Goal: Entertainment & Leisure: Consume media (video, audio)

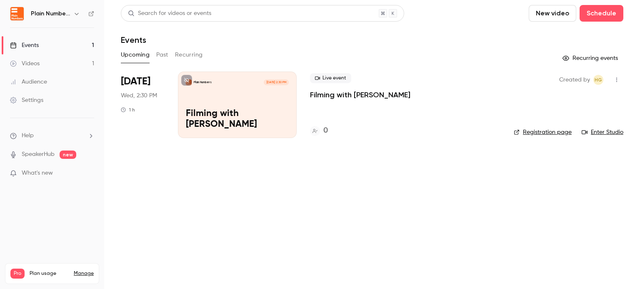
click at [50, 63] on link "Videos 1" at bounding box center [52, 64] width 104 height 18
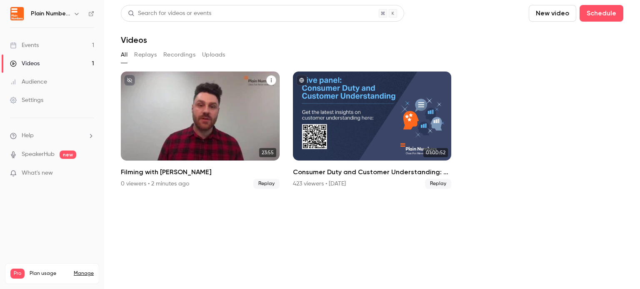
click at [261, 100] on div "Plain Numbers Sep 17 Filming with Doug" at bounding box center [200, 116] width 159 height 89
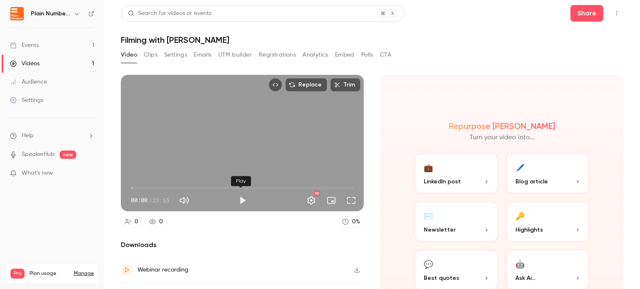
click at [238, 200] on button "Play" at bounding box center [242, 200] width 17 height 17
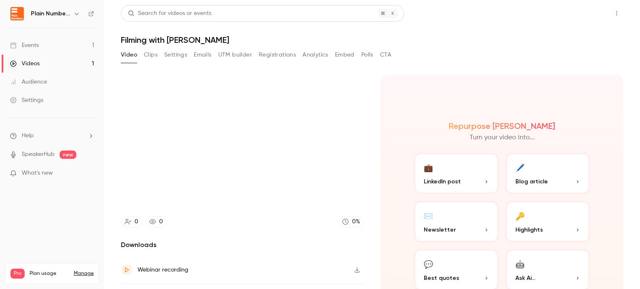
click at [584, 13] on button "Share" at bounding box center [586, 13] width 33 height 17
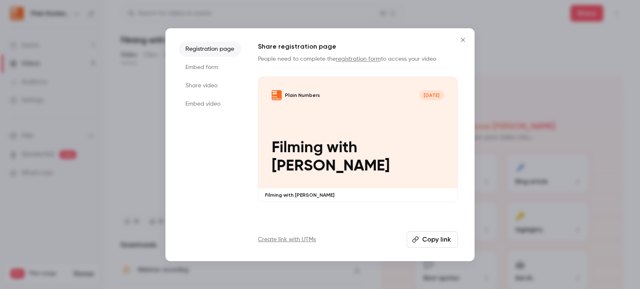
click at [464, 39] on icon "Close" at bounding box center [463, 40] width 4 height 4
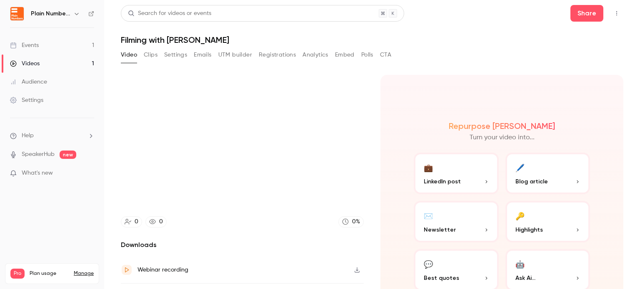
click at [616, 12] on icon "Top Bar Actions" at bounding box center [616, 13] width 1 height 5
click at [462, 61] on div at bounding box center [320, 144] width 640 height 289
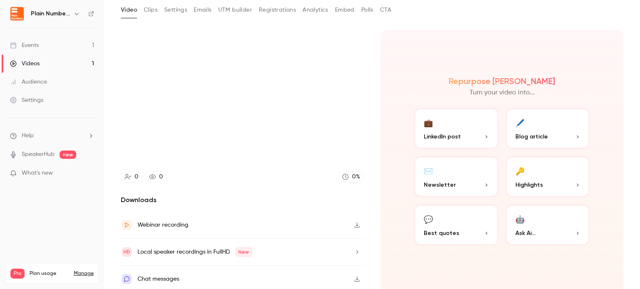
scroll to position [46, 0]
click at [354, 222] on icon "button" at bounding box center [357, 225] width 7 height 6
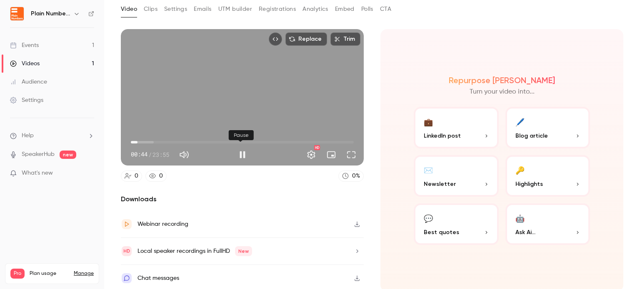
click at [243, 153] on button "Pause" at bounding box center [242, 155] width 17 height 17
click at [242, 150] on button "Play" at bounding box center [242, 155] width 17 height 17
click at [151, 140] on span "02:10" at bounding box center [242, 142] width 223 height 13
drag, startPoint x: 153, startPoint y: 141, endPoint x: 270, endPoint y: 143, distance: 116.6
click at [271, 143] on span "15:09" at bounding box center [272, 142] width 2 height 2
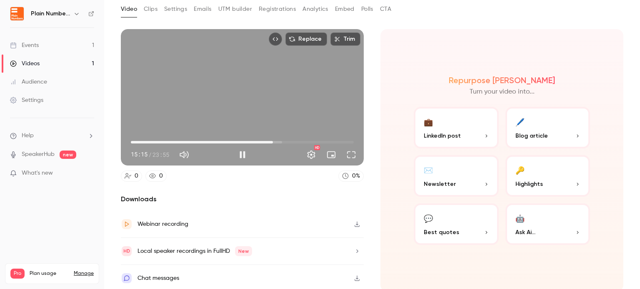
click at [293, 141] on span "15:15" at bounding box center [242, 142] width 223 height 13
drag, startPoint x: 297, startPoint y: 141, endPoint x: 302, endPoint y: 142, distance: 6.1
click at [304, 143] on span "18:41" at bounding box center [305, 142] width 2 height 2
drag, startPoint x: 304, startPoint y: 140, endPoint x: 281, endPoint y: 140, distance: 22.5
click at [282, 141] on span "16:22" at bounding box center [283, 142] width 2 height 2
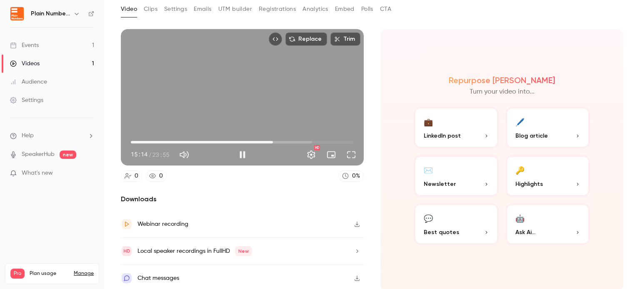
drag, startPoint x: 281, startPoint y: 140, endPoint x: 271, endPoint y: 140, distance: 10.4
click at [272, 141] on span "15:14" at bounding box center [273, 142] width 2 height 2
click at [257, 141] on span "13:42" at bounding box center [242, 142] width 223 height 13
click at [279, 139] on span "16:09" at bounding box center [242, 142] width 223 height 13
click at [290, 140] on span "17:22" at bounding box center [242, 142] width 223 height 13
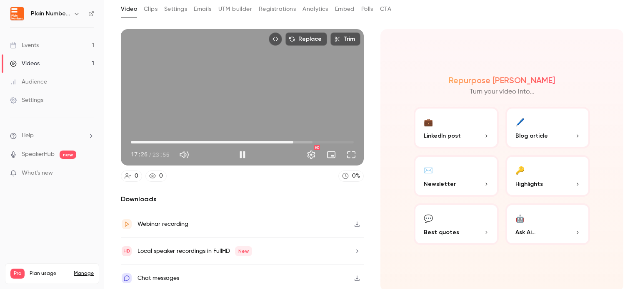
click at [242, 155] on button "Pause" at bounding box center [242, 155] width 17 height 17
type input "******"
click at [148, 13] on button "Clips" at bounding box center [151, 8] width 14 height 13
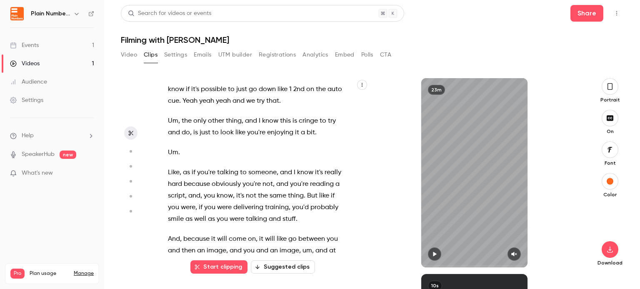
scroll to position [1418, 0]
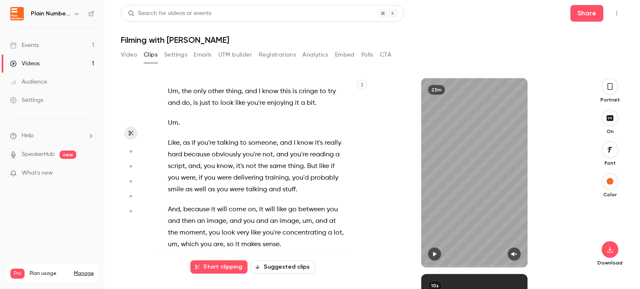
click at [603, 86] on button "button" at bounding box center [609, 86] width 17 height 17
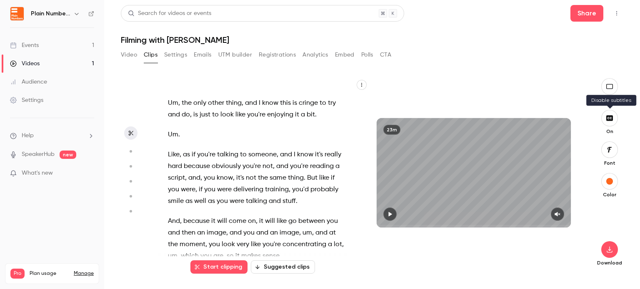
click at [609, 120] on icon "button" at bounding box center [609, 117] width 7 height 5
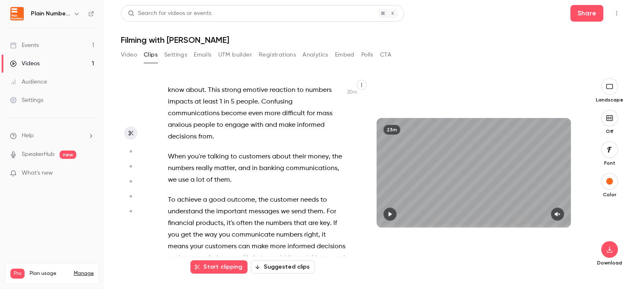
scroll to position [5940, 0]
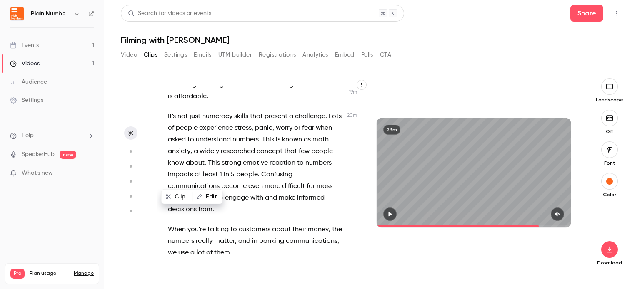
scroll to position [5892, 0]
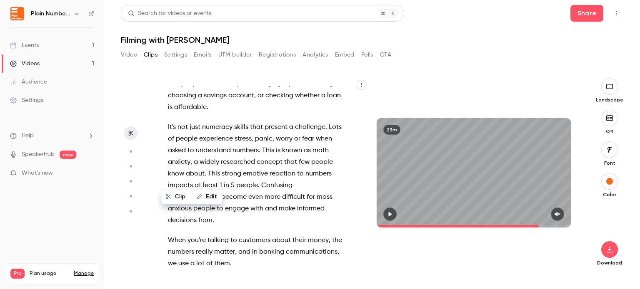
click at [177, 198] on button "Clip" at bounding box center [177, 196] width 30 height 13
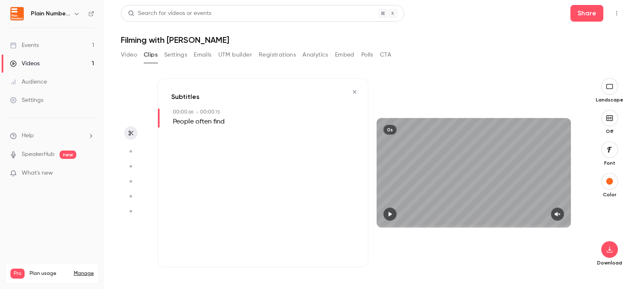
click at [354, 92] on icon "button" at bounding box center [354, 91] width 3 height 3
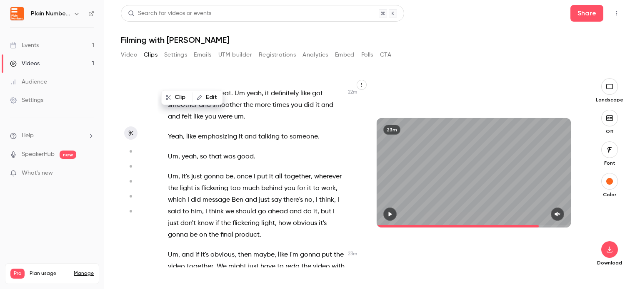
scroll to position [6596, 0]
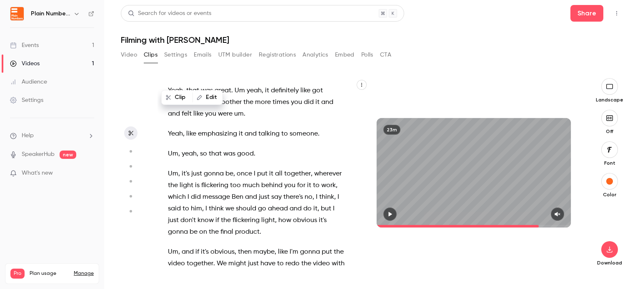
drag, startPoint x: 169, startPoint y: 175, endPoint x: 318, endPoint y: 200, distance: 151.7
click at [318, 200] on div "Cause we will be live . And then is it just a case of talking and you'll edit a…" at bounding box center [260, 177] width 207 height 181
click at [277, 221] on span "2 min 32 s" at bounding box center [267, 221] width 27 height 9
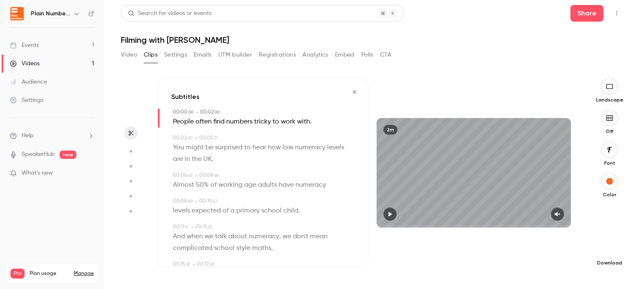
click at [610, 251] on icon "button" at bounding box center [609, 250] width 10 height 7
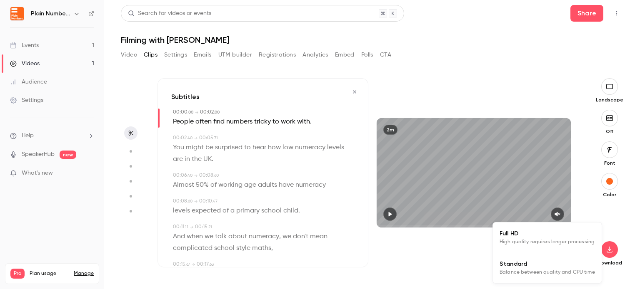
click at [577, 236] on span "Full HD" at bounding box center [546, 233] width 95 height 9
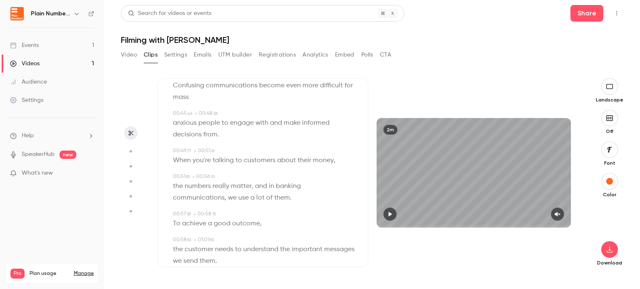
scroll to position [458, 0]
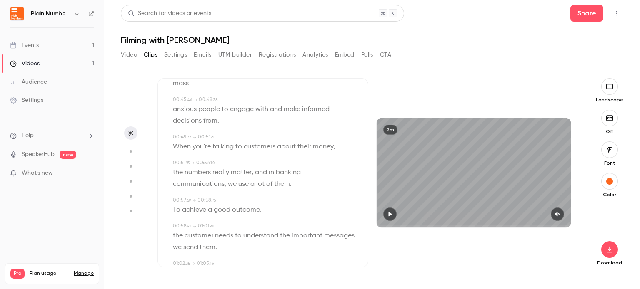
click at [389, 214] on icon "button" at bounding box center [390, 214] width 3 height 5
click at [559, 216] on icon "button" at bounding box center [557, 215] width 7 height 6
click at [391, 216] on icon "button" at bounding box center [389, 214] width 3 height 5
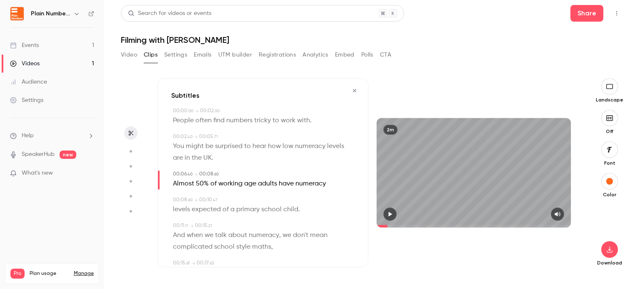
scroll to position [0, 0]
click at [177, 123] on span "People" at bounding box center [183, 122] width 21 height 12
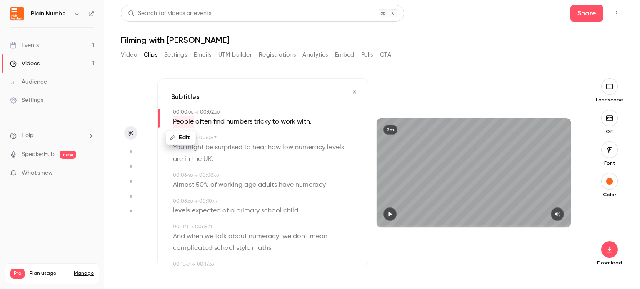
click at [388, 215] on icon "button" at bounding box center [389, 215] width 7 height 6
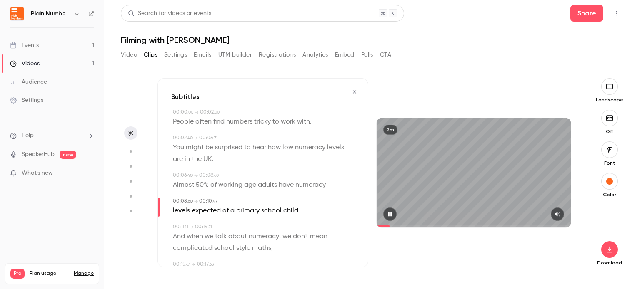
click at [391, 217] on icon "button" at bounding box center [389, 215] width 7 height 6
click at [620, 12] on button "Top Bar Actions" at bounding box center [616, 13] width 13 height 13
click at [453, 45] on div at bounding box center [320, 144] width 640 height 289
click at [389, 212] on icon "button" at bounding box center [390, 214] width 3 height 5
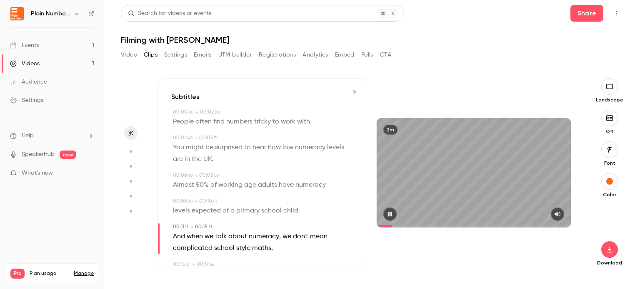
click at [389, 212] on icon "button" at bounding box center [389, 214] width 3 height 5
click at [175, 120] on span "People" at bounding box center [183, 122] width 21 height 12
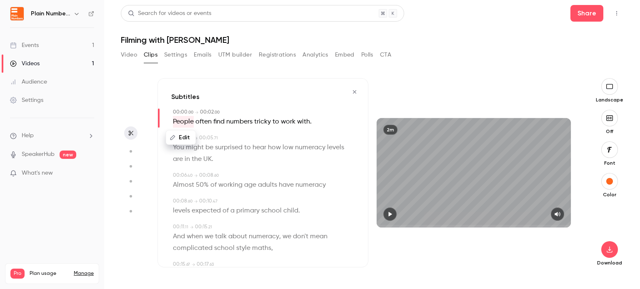
click at [392, 216] on icon "button" at bounding box center [389, 215] width 7 height 6
type input "***"
click at [125, 56] on button "Video" at bounding box center [129, 54] width 16 height 13
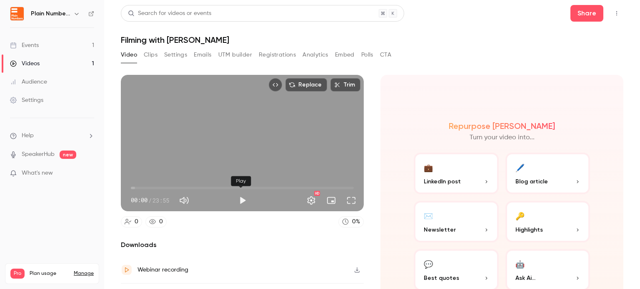
click at [241, 197] on button "Play" at bounding box center [242, 200] width 17 height 17
click at [161, 189] on span "00:01" at bounding box center [242, 188] width 223 height 13
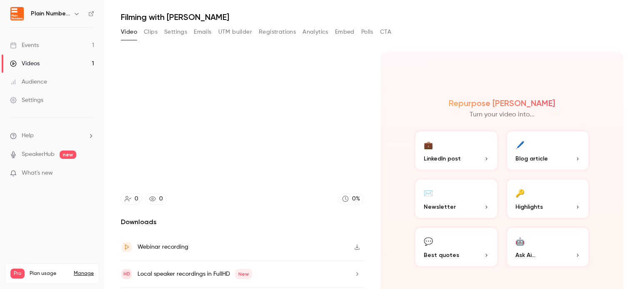
scroll to position [42, 0]
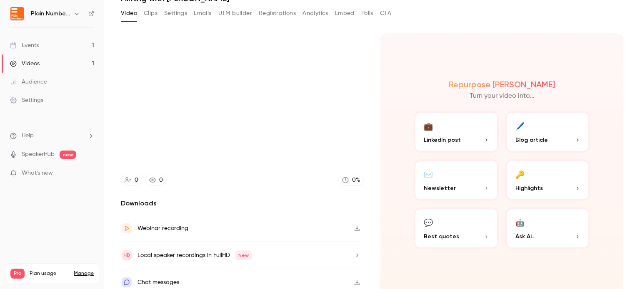
click at [357, 229] on icon "button" at bounding box center [357, 229] width 7 height 6
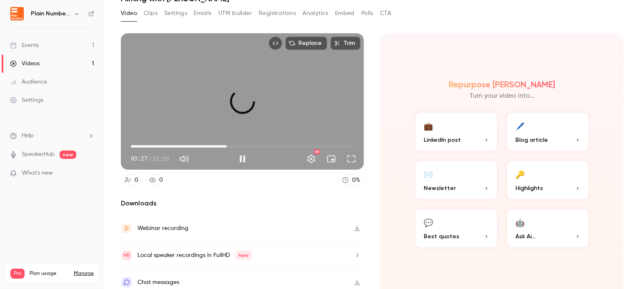
click at [225, 142] on span "10:17" at bounding box center [242, 146] width 223 height 13
click at [246, 146] on span "12:31" at bounding box center [242, 146] width 223 height 13
click at [238, 157] on button "Pause" at bounding box center [242, 159] width 17 height 17
type input "*****"
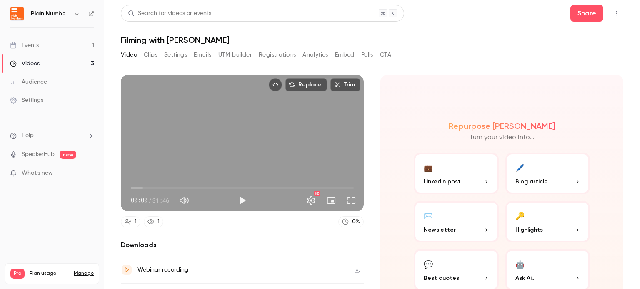
scroll to position [46, 0]
